Goal: Information Seeking & Learning: Learn about a topic

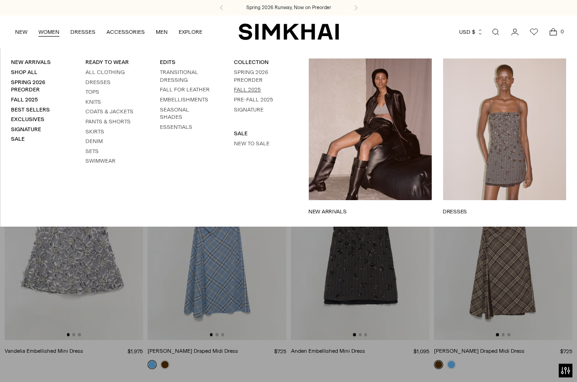
click at [248, 89] on link "Fall 2025" at bounding box center [247, 89] width 27 height 6
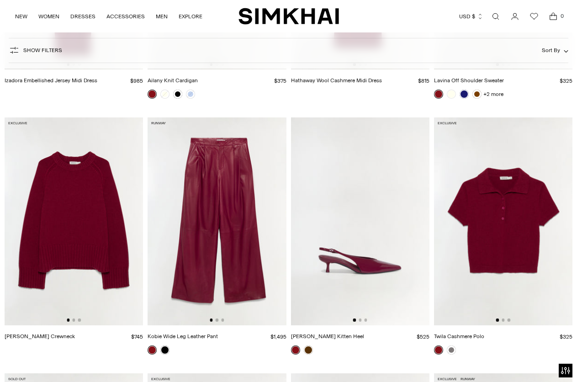
scroll to position [3700, 0]
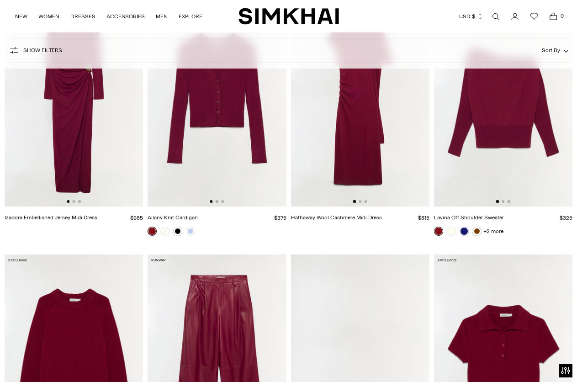
click at [514, 98] on img at bounding box center [503, 103] width 138 height 208
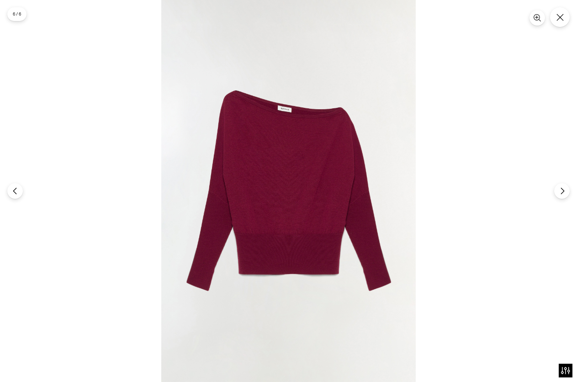
scroll to position [594, 0]
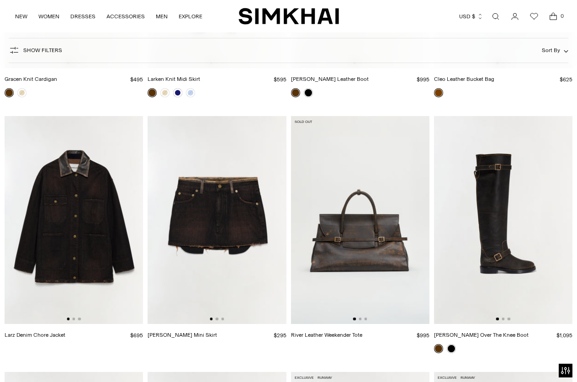
scroll to position [2049, 0]
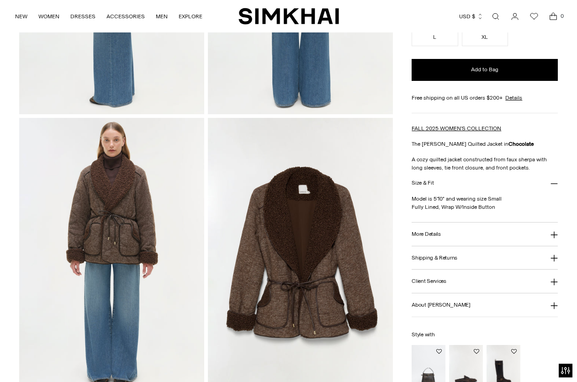
scroll to position [502, 0]
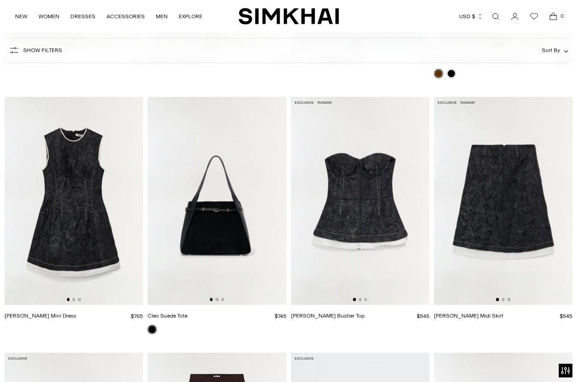
scroll to position [1856, 0]
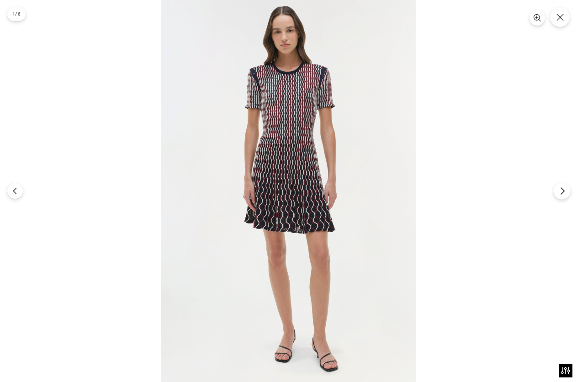
click at [564, 192] on icon "Next" at bounding box center [562, 191] width 8 height 8
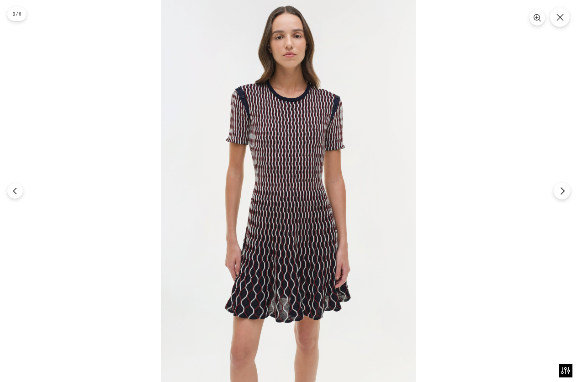
click at [564, 192] on icon "Next" at bounding box center [561, 191] width 3 height 7
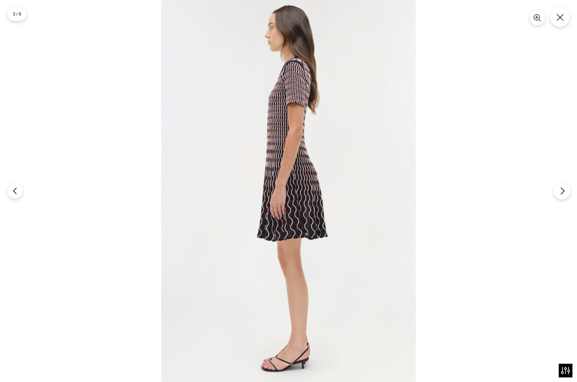
click at [564, 192] on icon "Next" at bounding box center [561, 191] width 3 height 7
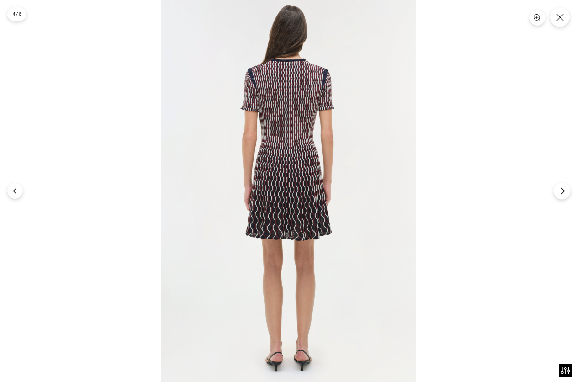
click at [564, 192] on icon "Next" at bounding box center [561, 191] width 3 height 7
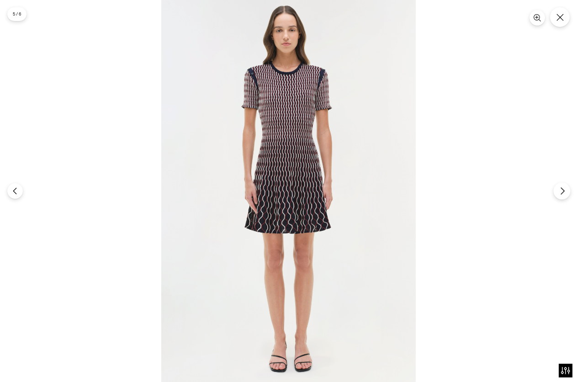
click at [563, 192] on icon "Next" at bounding box center [562, 191] width 8 height 8
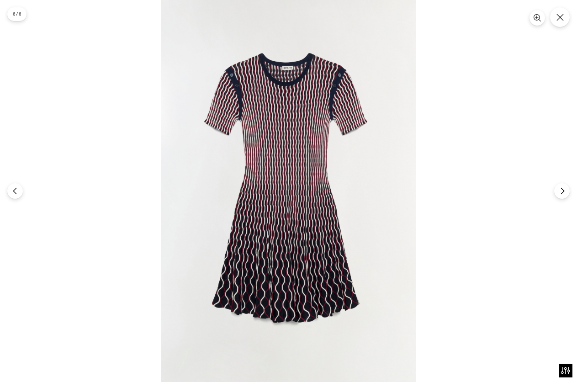
click at [300, 220] on img at bounding box center [288, 191] width 254 height 382
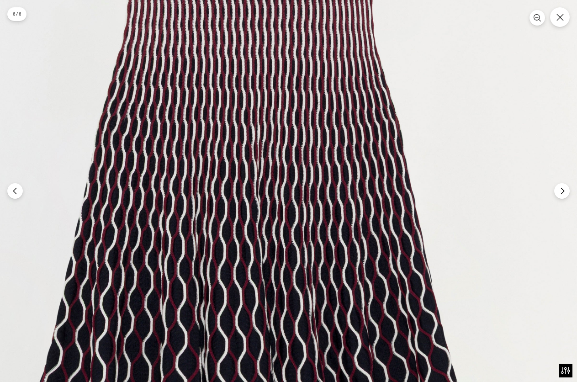
click at [277, 139] on img at bounding box center [257, 78] width 764 height 1146
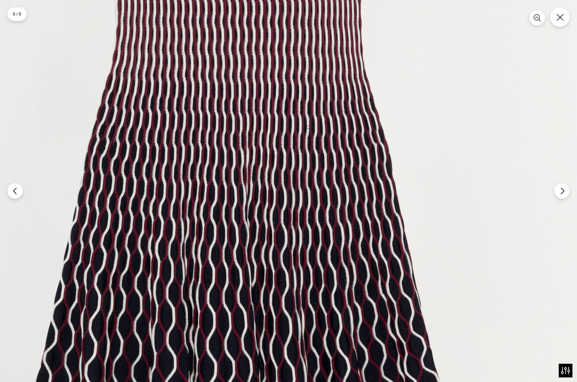
click at [296, 312] on img at bounding box center [246, 102] width 764 height 1146
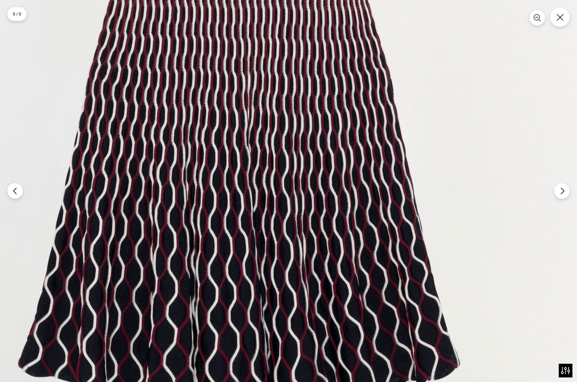
click at [299, 191] on img at bounding box center [248, 27] width 764 height 1146
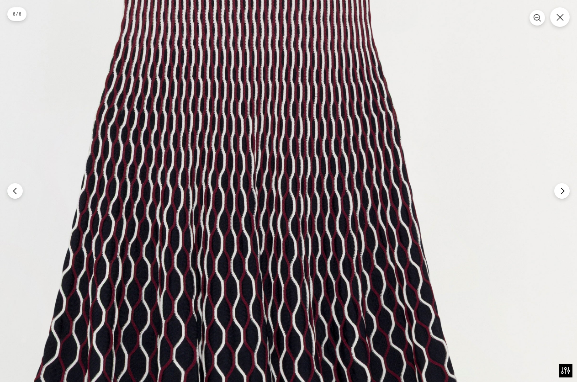
click at [333, 280] on img at bounding box center [255, 70] width 764 height 1146
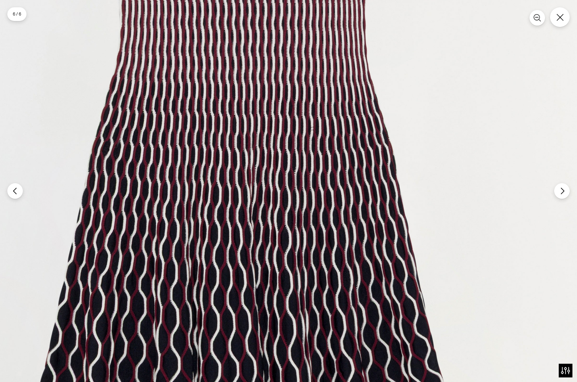
click at [462, 186] on img at bounding box center [250, 103] width 764 height 1146
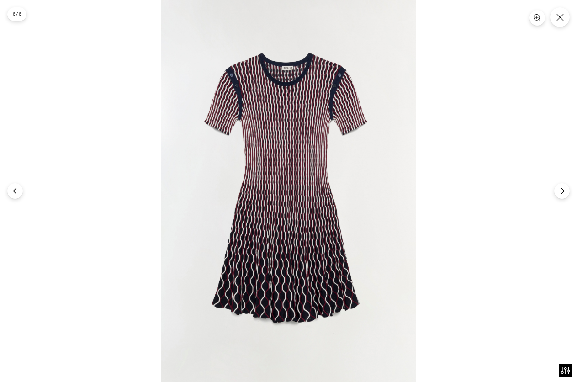
click at [279, 221] on img at bounding box center [288, 191] width 254 height 382
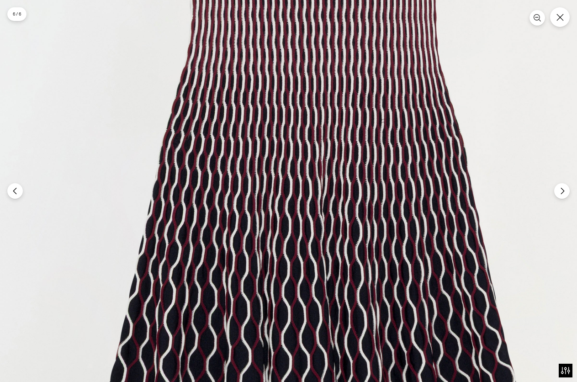
click at [399, 285] on img at bounding box center [321, 95] width 764 height 1146
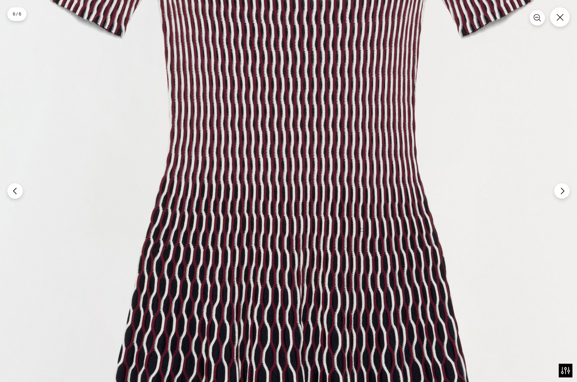
click at [337, 306] on img at bounding box center [300, 204] width 764 height 1146
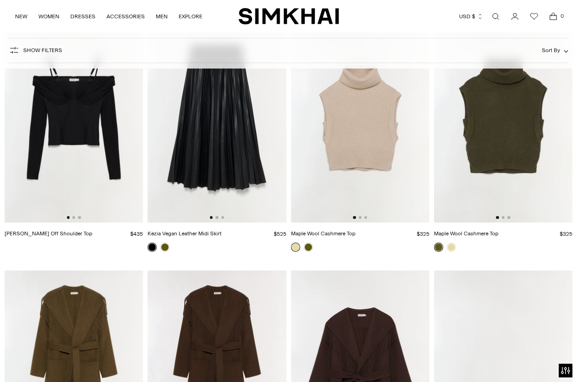
scroll to position [9958, 0]
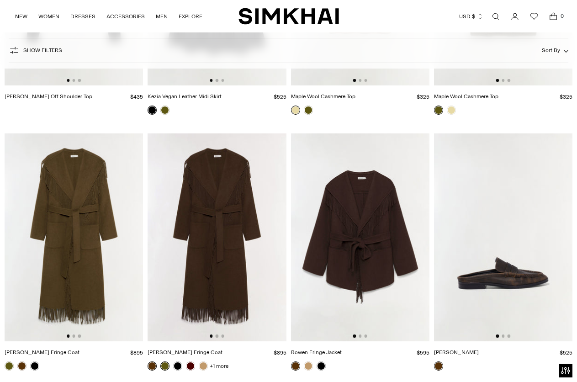
click at [88, 196] on img at bounding box center [74, 237] width 138 height 208
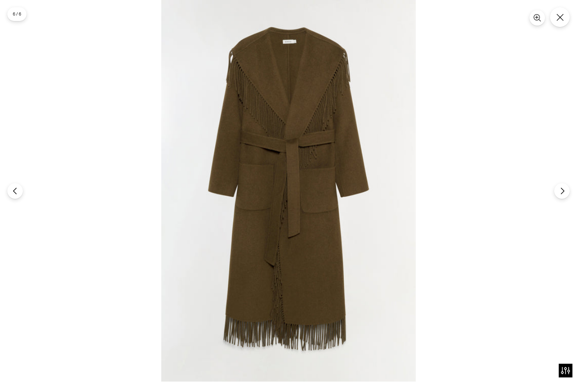
scroll to position [548, 0]
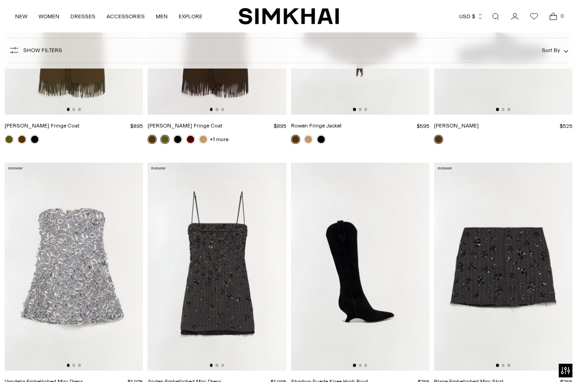
scroll to position [10004, 0]
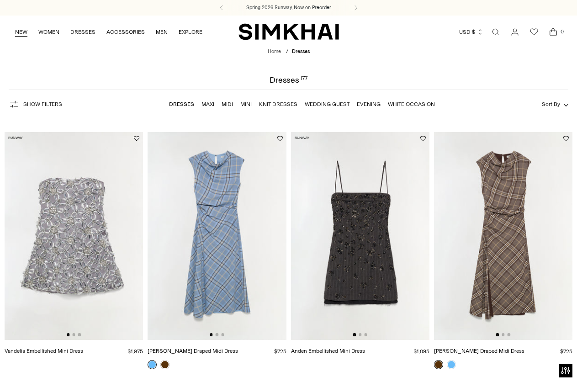
click at [21, 32] on link "NEW" at bounding box center [21, 32] width 12 height 20
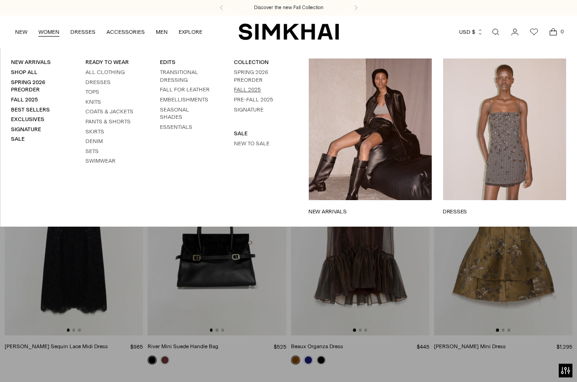
click at [258, 87] on link "Fall 2025" at bounding box center [247, 89] width 27 height 6
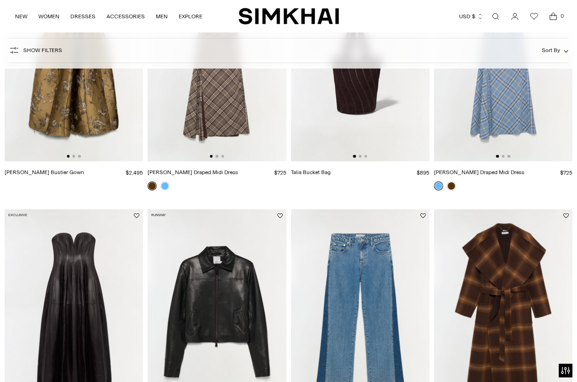
scroll to position [1142, 0]
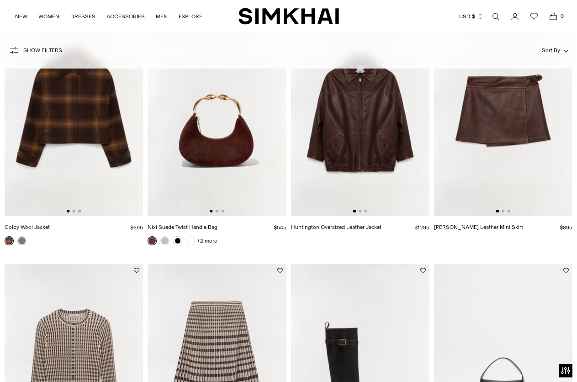
click at [201, 264] on img at bounding box center [217, 368] width 138 height 208
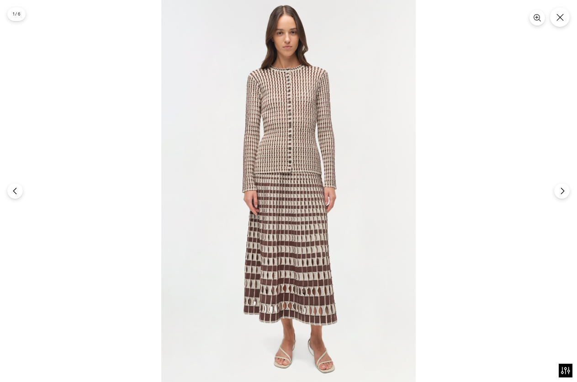
click at [291, 215] on img at bounding box center [288, 191] width 254 height 382
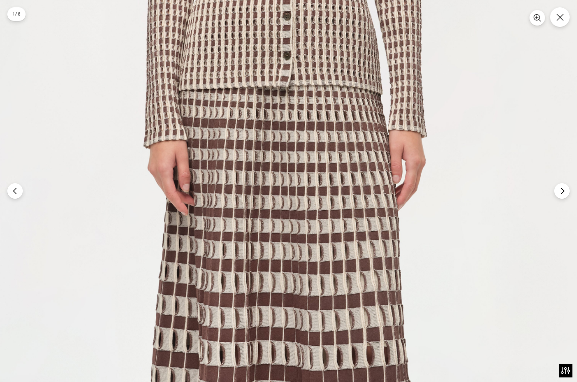
scroll to position [91, 0]
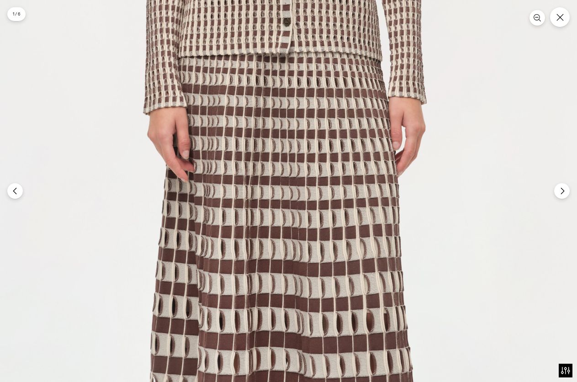
click at [306, 187] on img at bounding box center [282, 109] width 764 height 1146
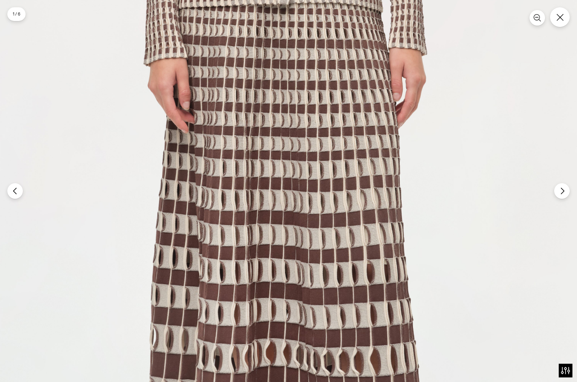
click at [319, 165] on img at bounding box center [283, 61] width 764 height 1146
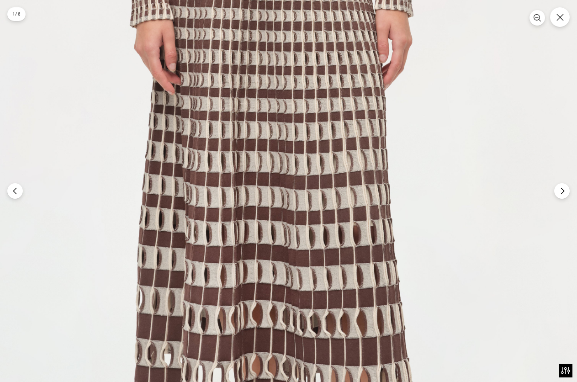
click at [355, 285] on img at bounding box center [269, 22] width 764 height 1146
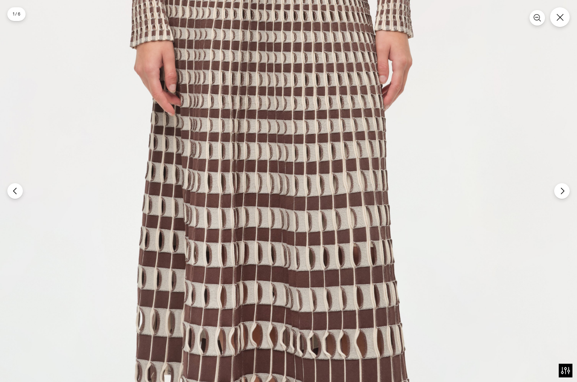
click at [342, 272] on img at bounding box center [269, 43] width 764 height 1146
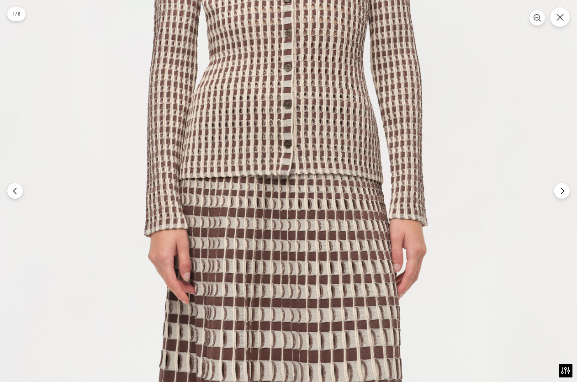
click at [354, 262] on img at bounding box center [283, 231] width 764 height 1146
